Goal: Task Accomplishment & Management: Manage account settings

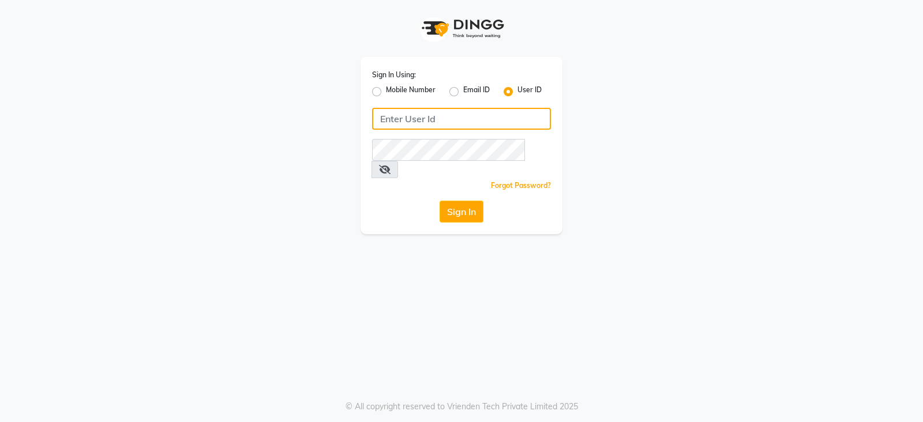
click at [406, 122] on input "Username" at bounding box center [461, 119] width 179 height 22
type input "renew"
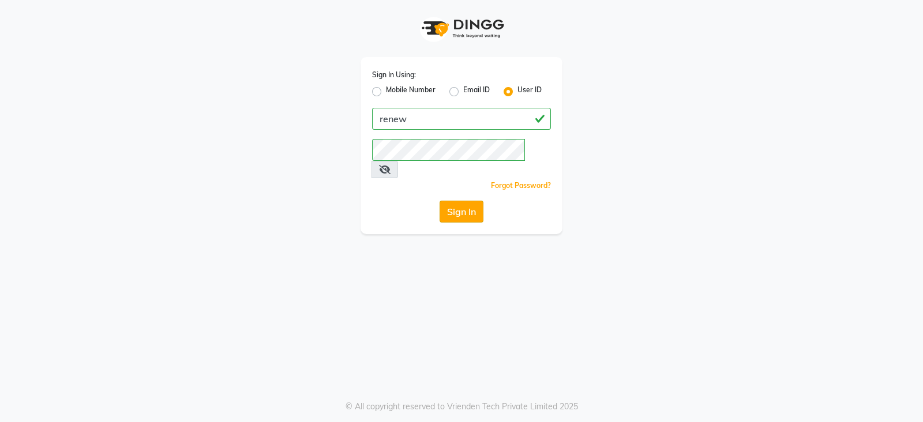
click at [470, 201] on button "Sign In" at bounding box center [461, 212] width 44 height 22
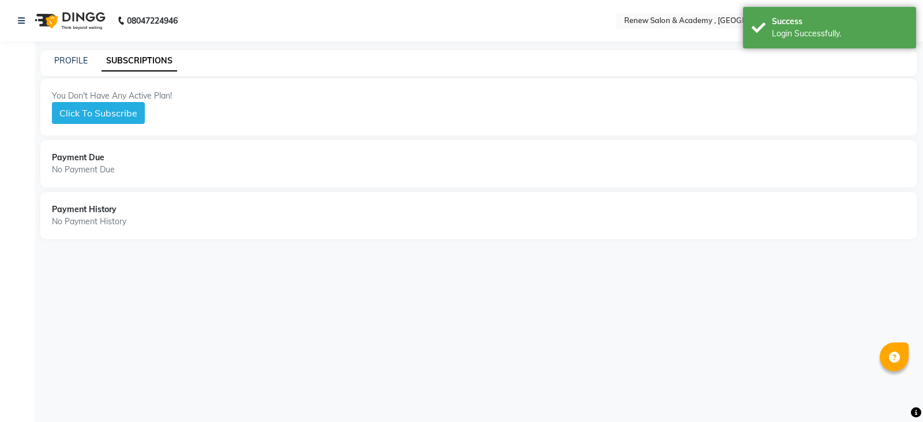
select select "en"
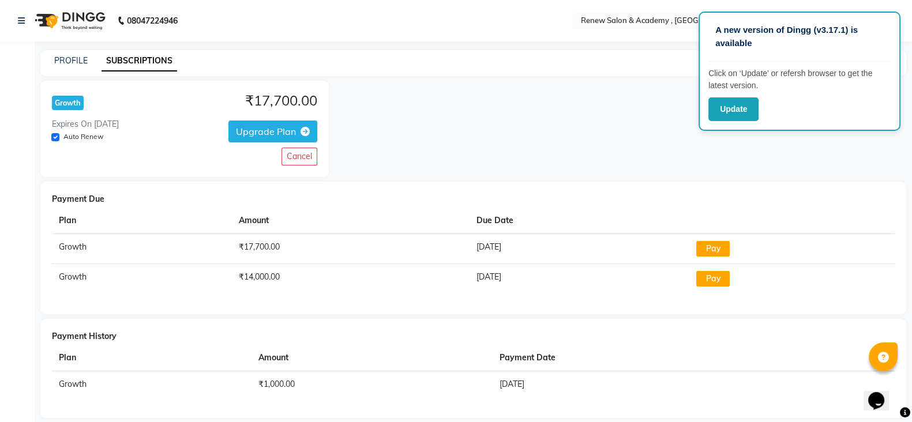
click at [67, 66] on div "PROFILE" at bounding box center [70, 61] width 33 height 12
click at [21, 22] on icon at bounding box center [21, 21] width 7 height 8
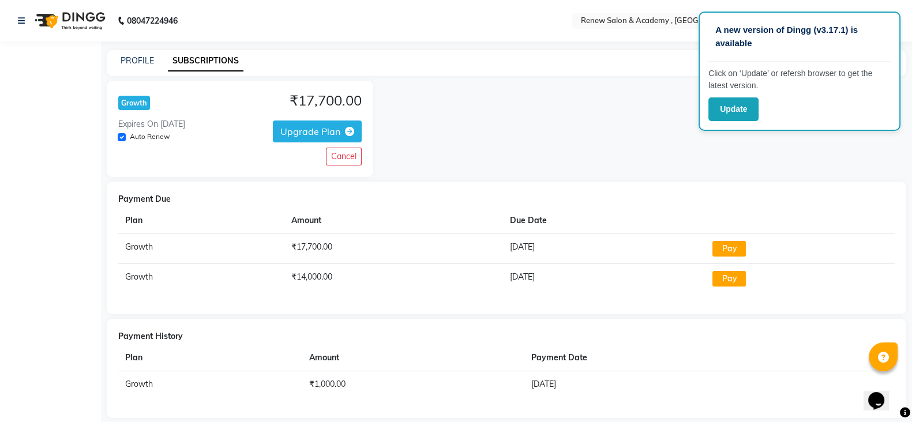
click at [514, 137] on div "Growth ₹17,700.00 Expires On [DATE] Auto Renew Upgrade Plan Cancel" at bounding box center [506, 129] width 799 height 96
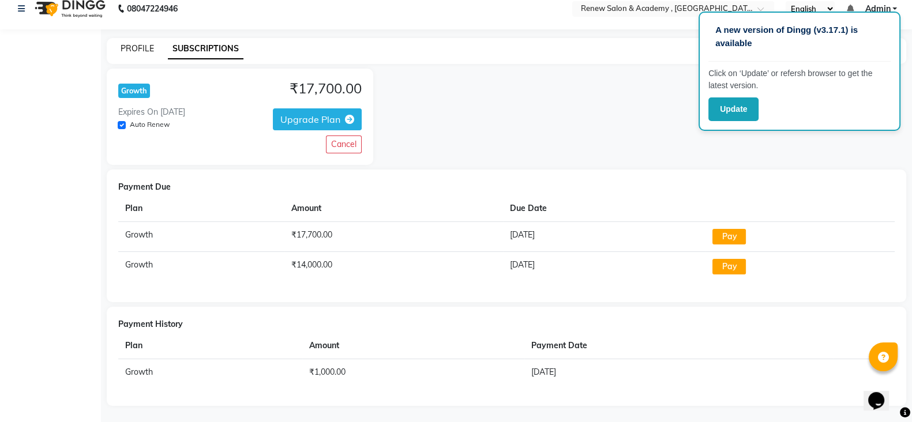
click at [128, 44] on link "PROFILE" at bounding box center [137, 48] width 33 height 10
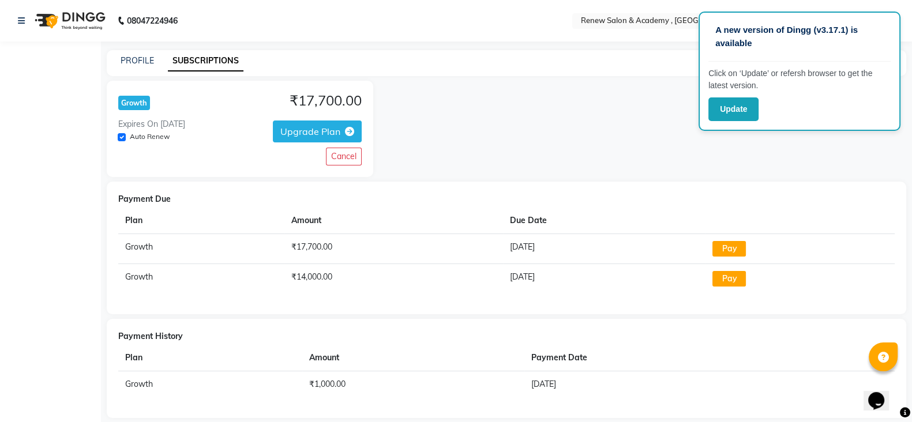
click at [431, 134] on div "Growth ₹17,700.00 Expires On [DATE] Auto Renew Upgrade Plan Cancel" at bounding box center [506, 129] width 799 height 96
click at [568, 111] on div "Growth ₹17,700.00 Expires On [DATE] Auto Renew Upgrade Plan Cancel" at bounding box center [506, 129] width 799 height 96
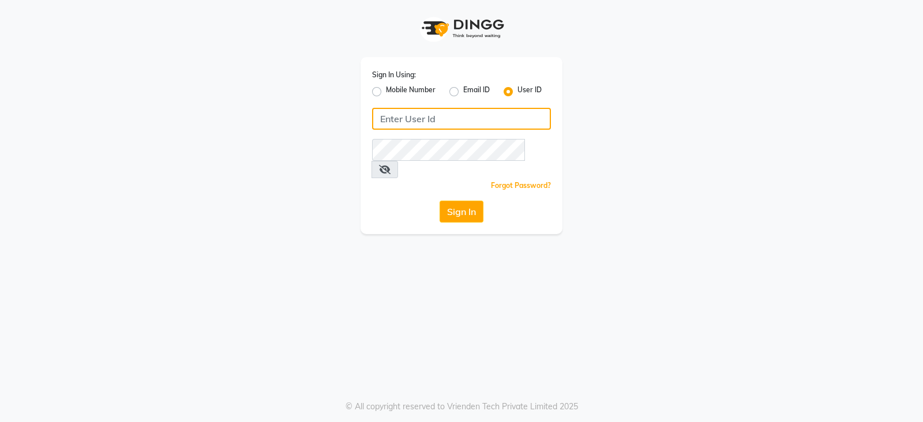
click at [416, 116] on input "Username" at bounding box center [461, 119] width 179 height 22
type input "renew"
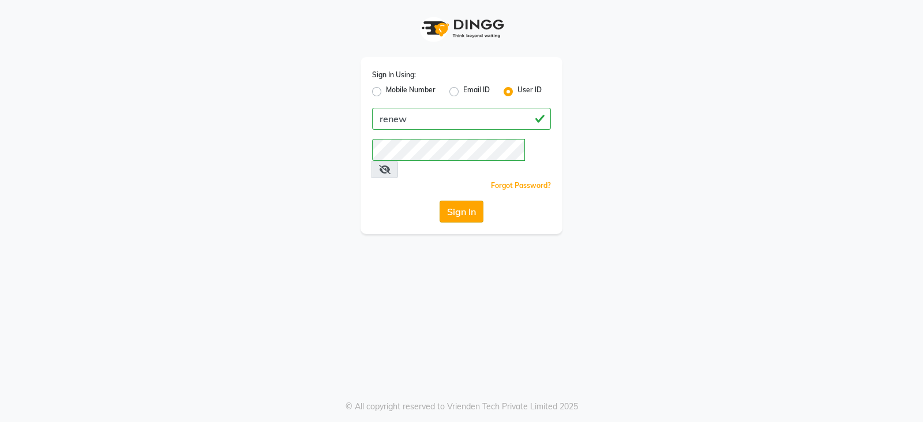
click at [456, 201] on button "Sign In" at bounding box center [461, 212] width 44 height 22
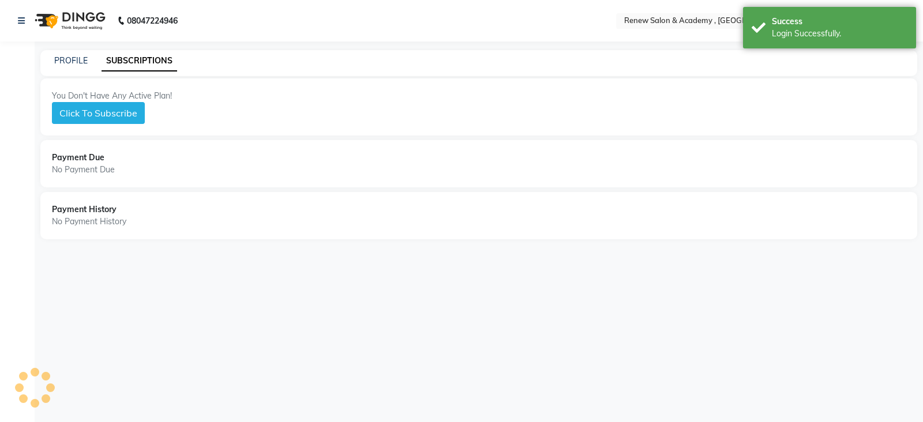
select select "en"
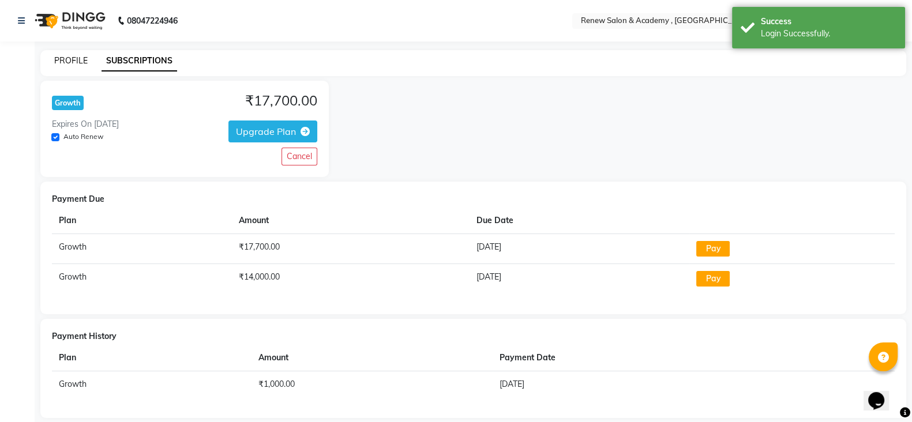
click at [68, 62] on link "PROFILE" at bounding box center [70, 60] width 33 height 10
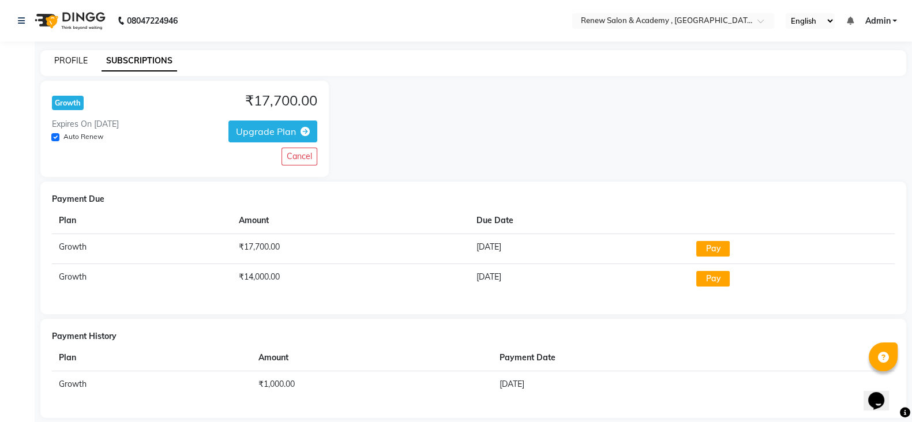
click at [65, 62] on link "PROFILE" at bounding box center [70, 60] width 33 height 10
click at [123, 59] on link "SUBSCRIPTIONS" at bounding box center [139, 61] width 76 height 21
click at [299, 156] on button "Cancel" at bounding box center [299, 157] width 36 height 18
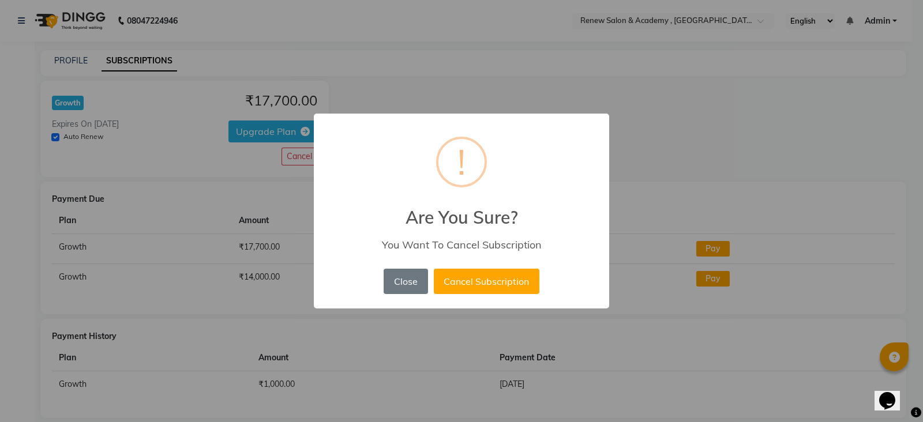
click at [722, 109] on div "× ! Are You Sure? You Want To Cancel Subscription Close No Cancel Subscription" at bounding box center [461, 211] width 923 height 422
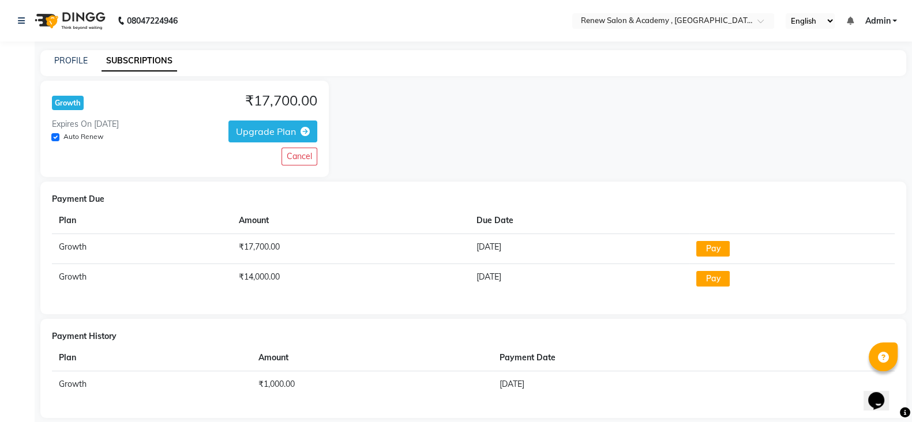
scroll to position [12, 0]
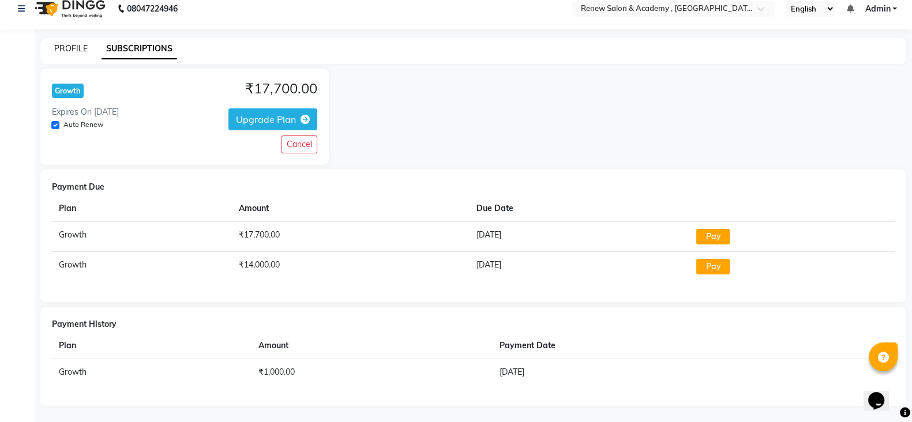
click at [65, 48] on link "PROFILE" at bounding box center [70, 48] width 33 height 10
click at [65, 51] on link "PROFILE" at bounding box center [70, 48] width 33 height 10
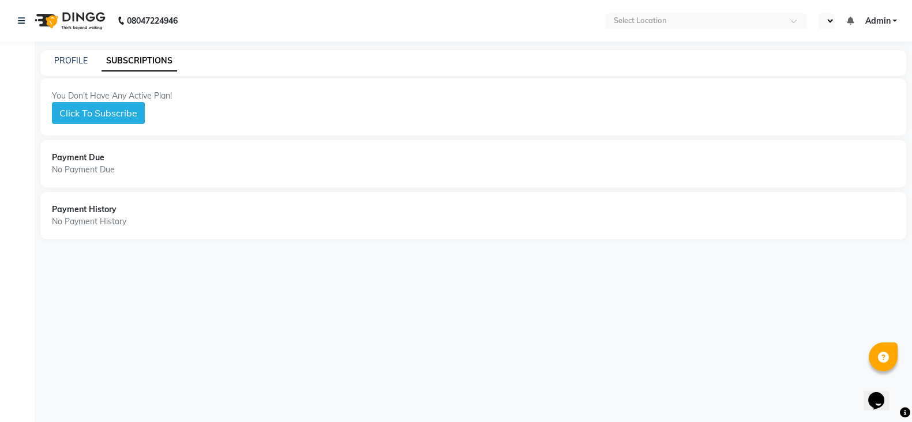
select select "en"
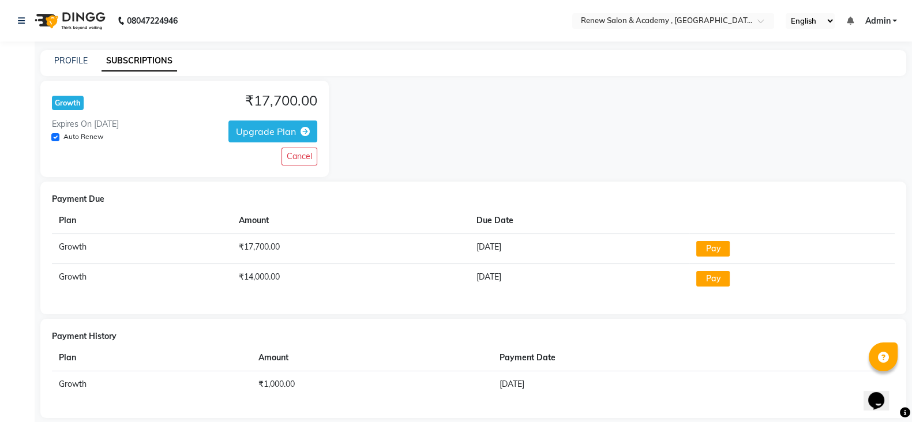
scroll to position [1, 0]
click at [61, 60] on link "PROFILE" at bounding box center [70, 60] width 33 height 10
click at [66, 58] on link "PROFILE" at bounding box center [70, 60] width 33 height 10
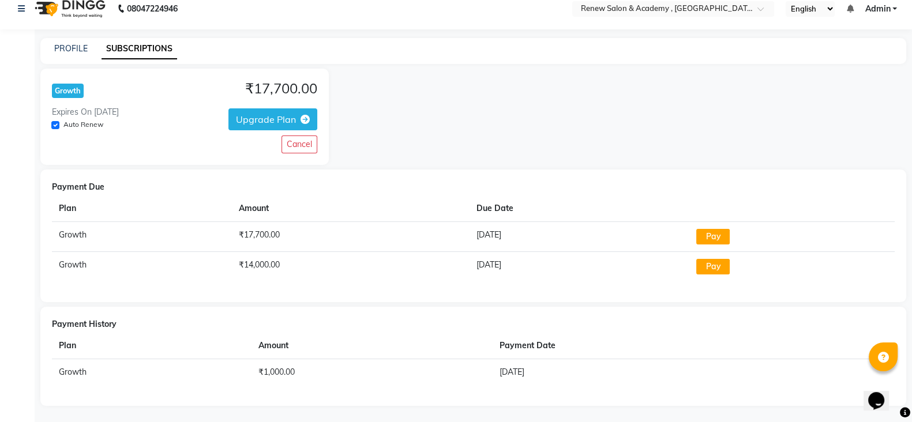
click at [881, 10] on span "Admin" at bounding box center [876, 9] width 25 height 12
click at [742, 83] on div "Growth ₹17,700.00 Expires On [DATE] Auto Renew Upgrade Plan Cancel" at bounding box center [473, 117] width 866 height 96
click at [81, 8] on img at bounding box center [68, 9] width 79 height 32
click at [57, 53] on div "PROFILE" at bounding box center [70, 49] width 33 height 12
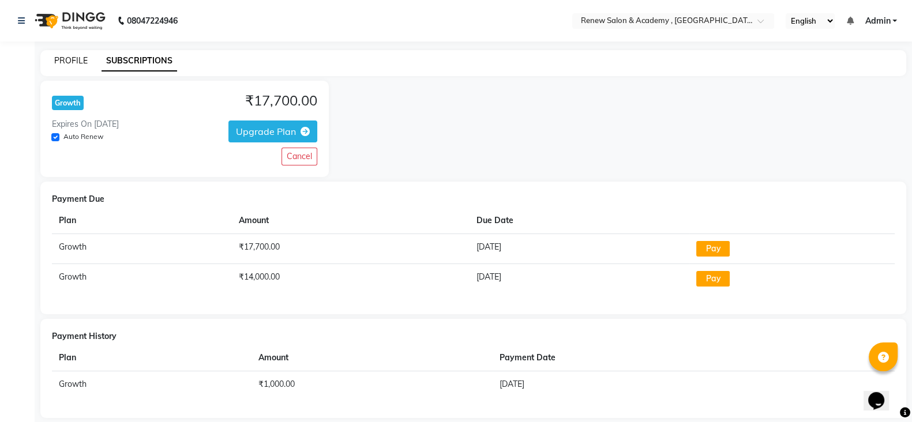
click at [69, 58] on link "PROFILE" at bounding box center [70, 60] width 33 height 10
click at [510, 111] on div "Growth ₹17,700.00 Expires On [DATE] Auto Renew Upgrade Plan Cancel" at bounding box center [473, 129] width 866 height 96
click at [639, 116] on div "Growth ₹17,700.00 Expires On [DATE] Auto Renew Upgrade Plan Cancel" at bounding box center [473, 129] width 866 height 96
click at [76, 61] on link "PROFILE" at bounding box center [70, 60] width 33 height 10
